Goal: Task Accomplishment & Management: Use online tool/utility

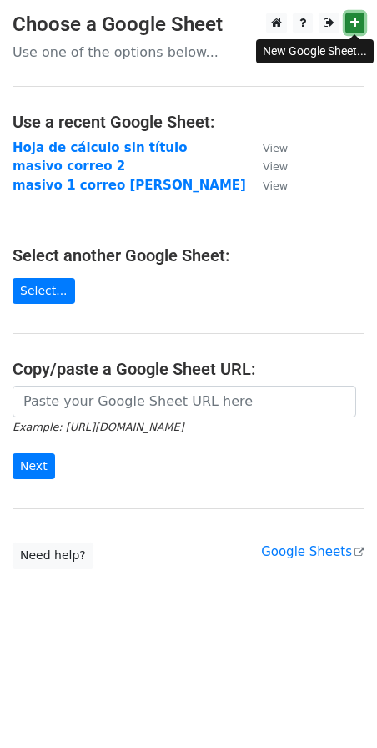
click at [356, 17] on link at bounding box center [355, 23] width 19 height 21
click at [33, 286] on link "Select..." at bounding box center [44, 291] width 63 height 26
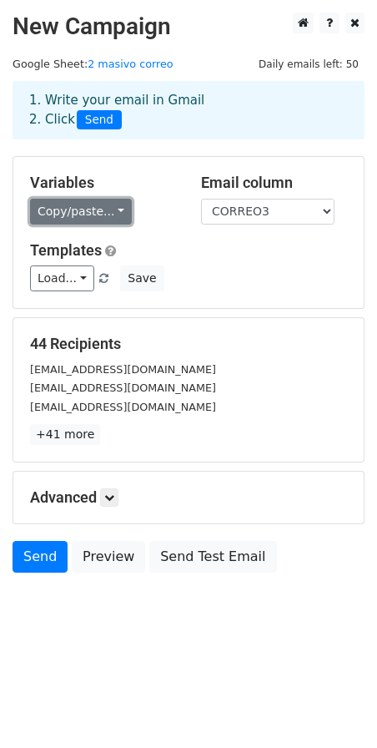
click at [67, 211] on link "Copy/paste..." at bounding box center [81, 212] width 102 height 26
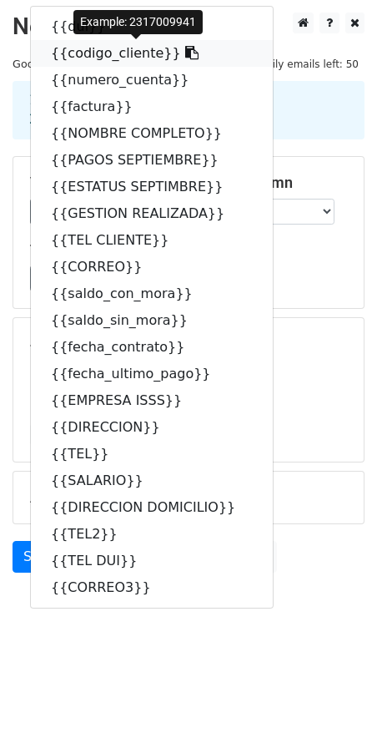
click at [87, 50] on link "{{codigo_cliente}}" at bounding box center [152, 53] width 242 height 27
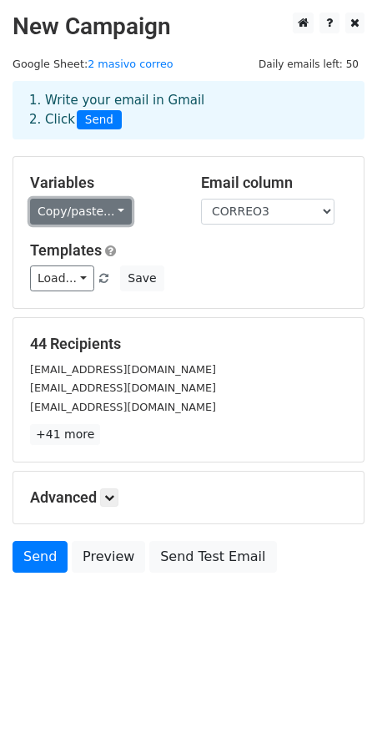
click at [82, 216] on link "Copy/paste..." at bounding box center [81, 212] width 102 height 26
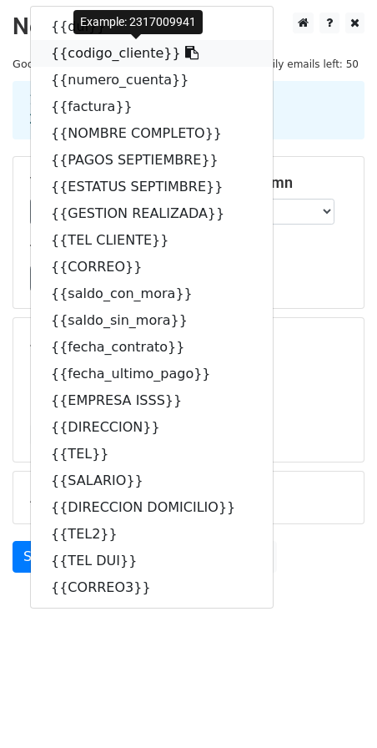
click at [96, 53] on link "{{codigo_cliente}}" at bounding box center [152, 53] width 242 height 27
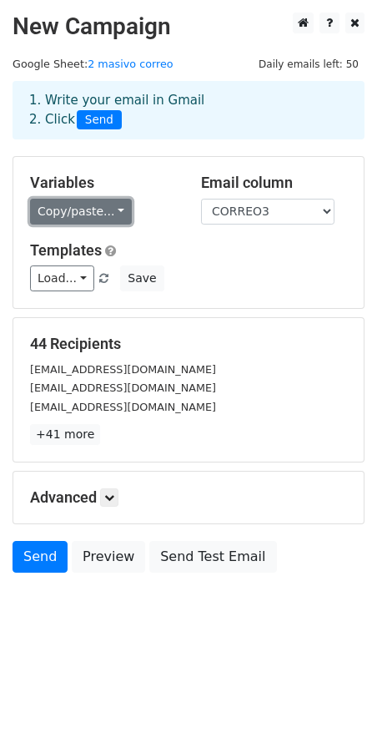
click at [97, 212] on link "Copy/paste..." at bounding box center [81, 212] width 102 height 26
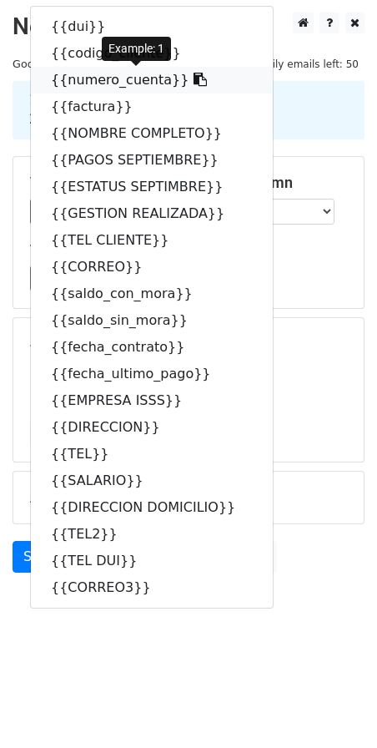
click at [94, 83] on link "{{numero_cuenta}}" at bounding box center [152, 80] width 242 height 27
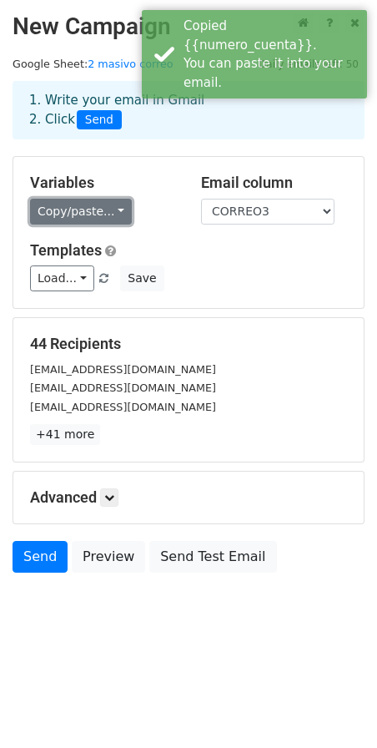
click at [73, 214] on link "Copy/paste..." at bounding box center [81, 212] width 102 height 26
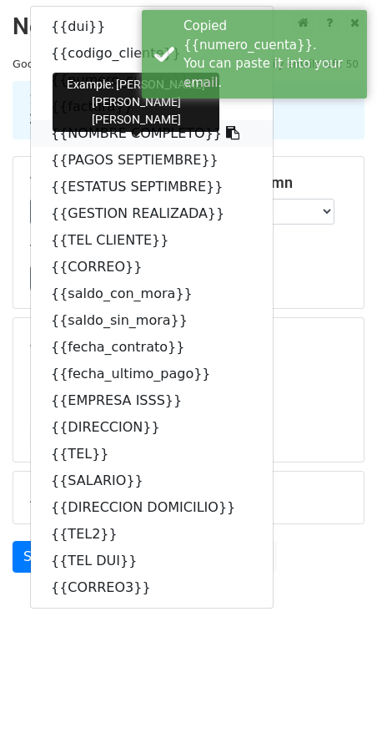
click at [78, 138] on link "{{NOMBRE COMPLETO}}" at bounding box center [152, 133] width 242 height 27
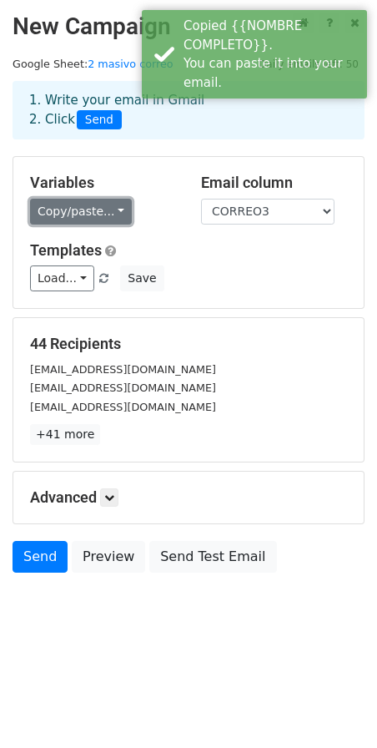
click at [33, 215] on link "Copy/paste..." at bounding box center [81, 212] width 102 height 26
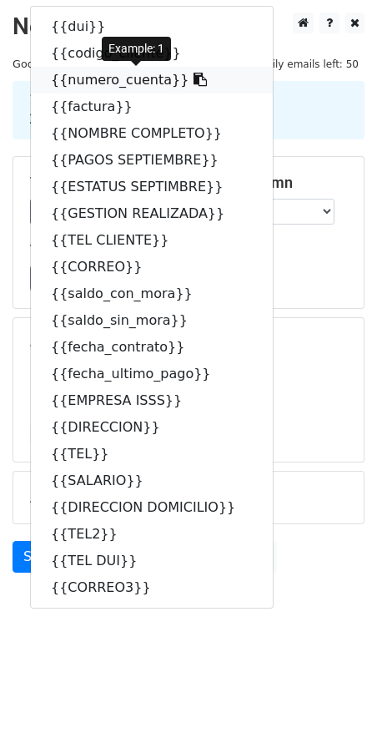
click at [72, 78] on link "{{numero_cuenta}}" at bounding box center [152, 80] width 242 height 27
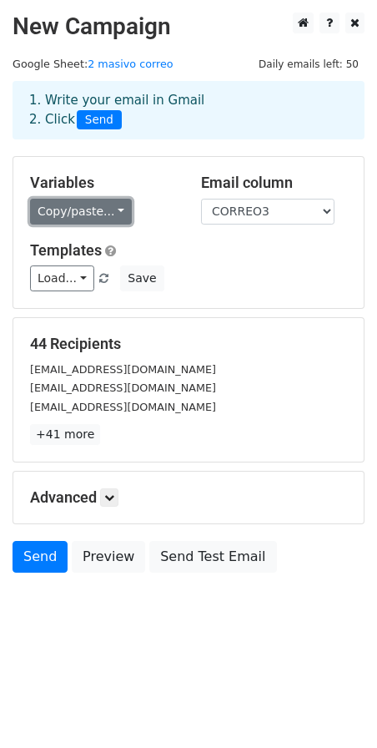
click at [66, 210] on link "Copy/paste..." at bounding box center [81, 212] width 102 height 26
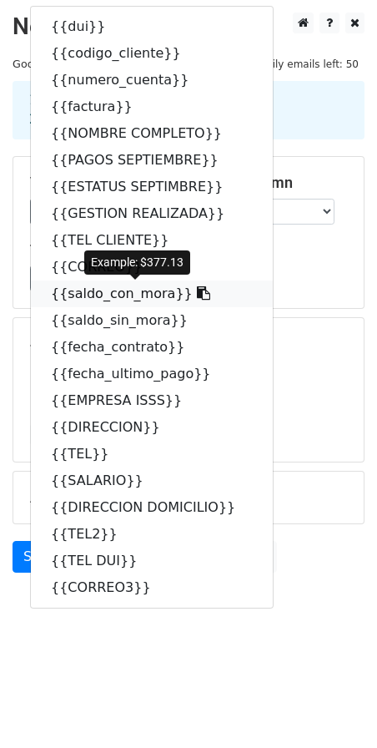
click at [80, 304] on link "{{saldo_con_mora}}" at bounding box center [152, 293] width 242 height 27
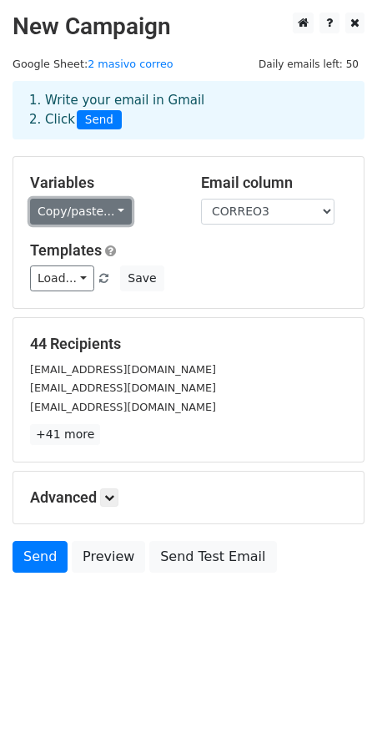
click at [116, 204] on link "Copy/paste..." at bounding box center [81, 212] width 102 height 26
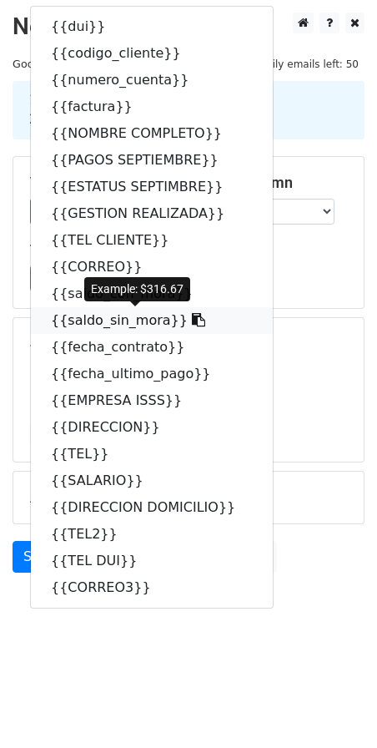
click at [126, 319] on link "{{saldo_sin_mora}}" at bounding box center [152, 320] width 242 height 27
